Goal: Task Accomplishment & Management: Complete application form

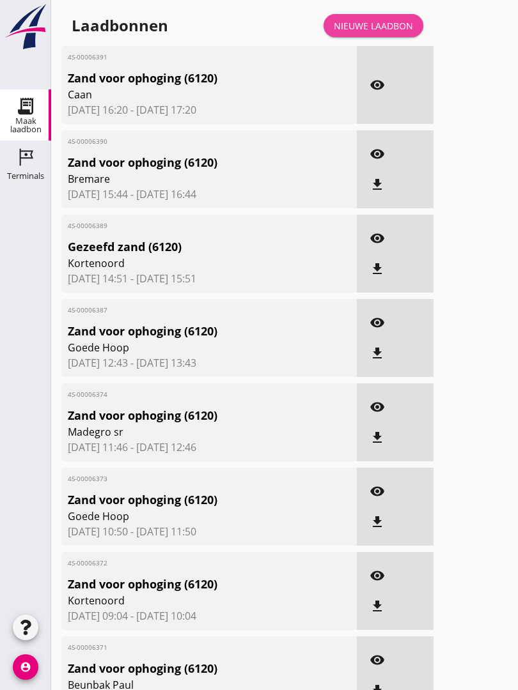
click at [389, 33] on div "Nieuwe laadbon" at bounding box center [373, 25] width 79 height 13
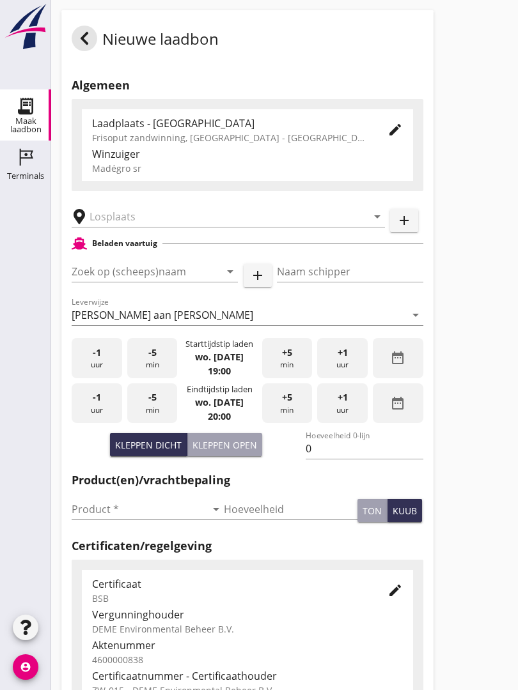
click at [160, 222] on input "text" at bounding box center [219, 216] width 260 height 20
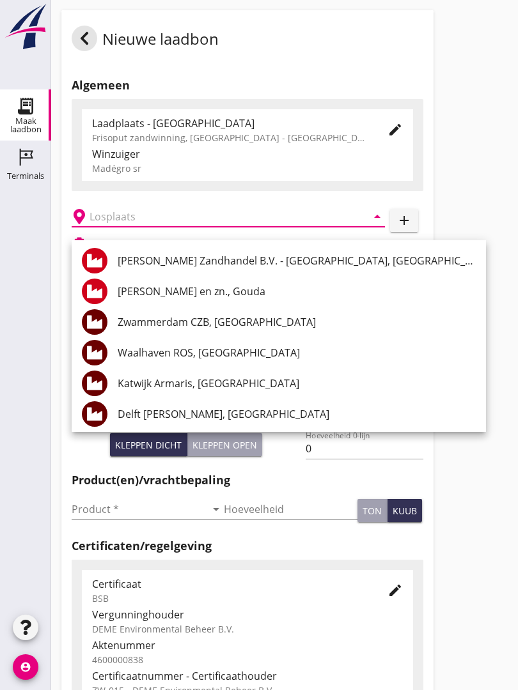
click at [202, 406] on div "Delft [PERSON_NAME], [GEOGRAPHIC_DATA]" at bounding box center [297, 414] width 358 height 31
type input "Delft [PERSON_NAME], [GEOGRAPHIC_DATA]"
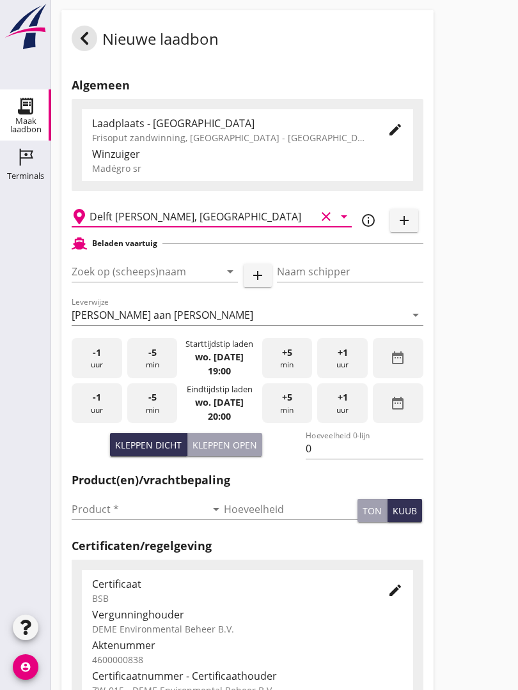
click at [189, 282] on input "Zoek op (scheeps)naam" at bounding box center [137, 271] width 130 height 20
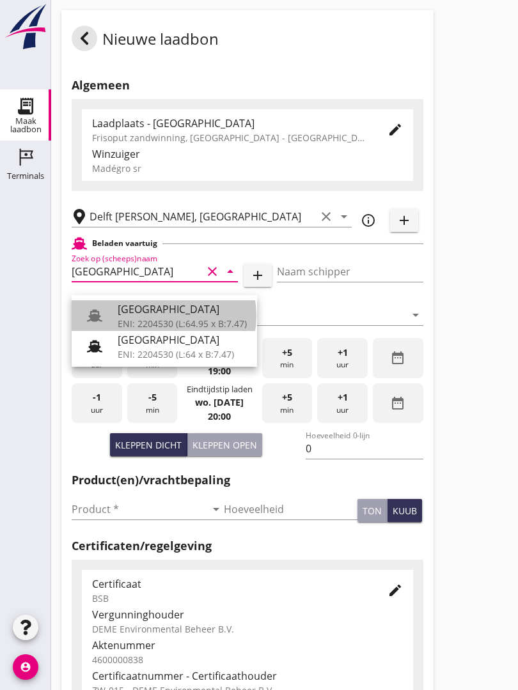
click at [159, 318] on div "ENI: 2204530 (L:64.95 x B:7.47)" at bounding box center [182, 323] width 129 height 13
type input "[GEOGRAPHIC_DATA]"
type input "Ko Hoeve"
type input "467"
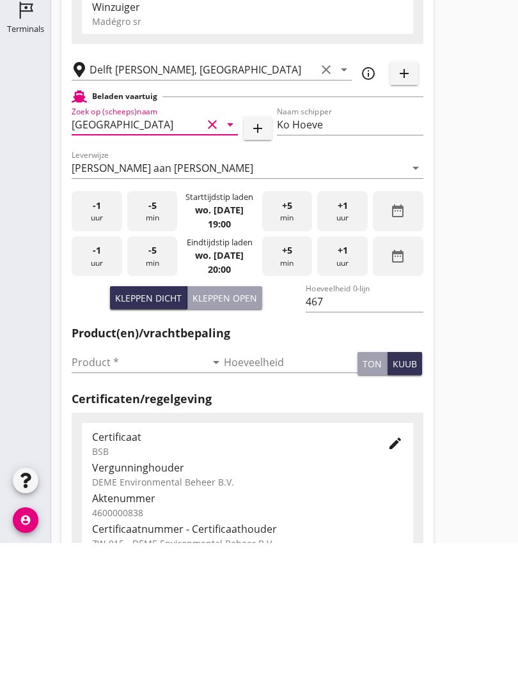
click at [100, 499] on input "Product *" at bounding box center [139, 509] width 134 height 20
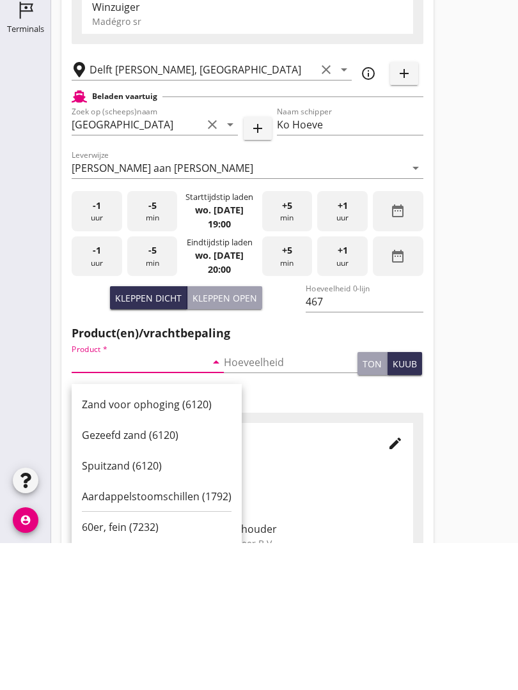
click at [158, 544] on div "Zand voor ophoging (6120)" at bounding box center [157, 551] width 150 height 15
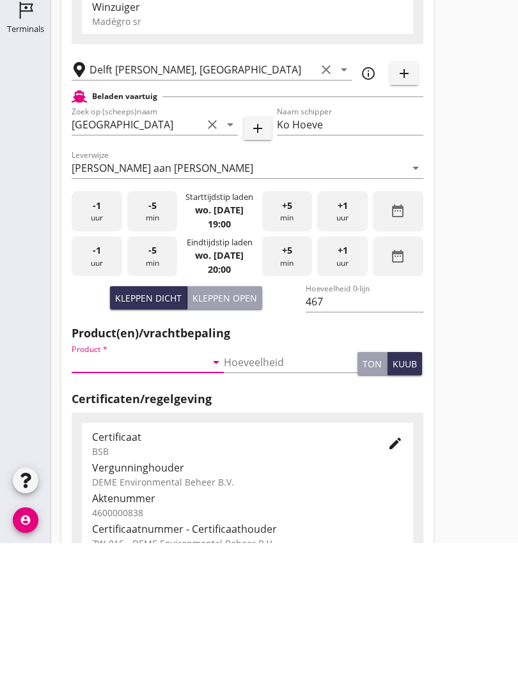
type input "Zand voor ophoging (6120)"
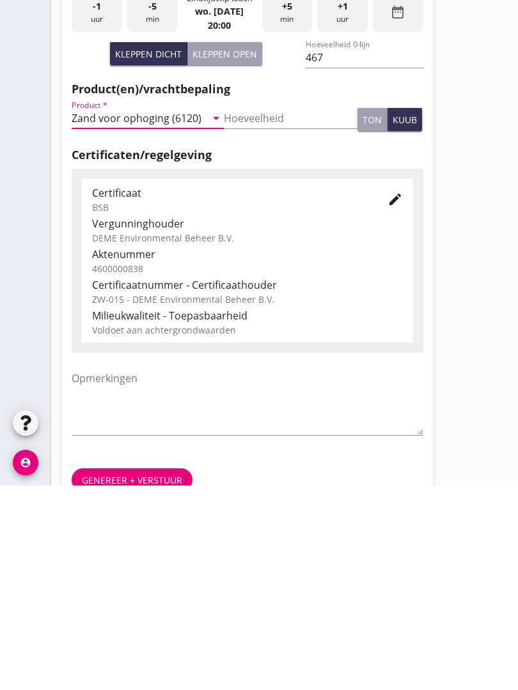
scroll to position [224, 0]
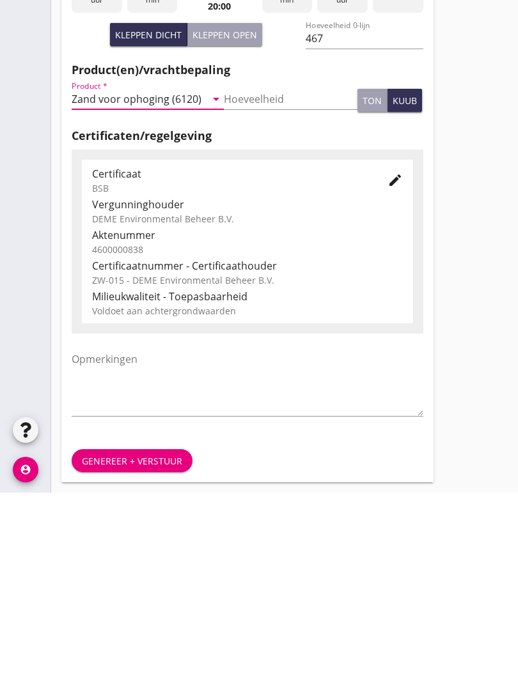
click at [146, 652] on div "Genereer + verstuur" at bounding box center [132, 658] width 100 height 13
